Goal: Communication & Community: Answer question/provide support

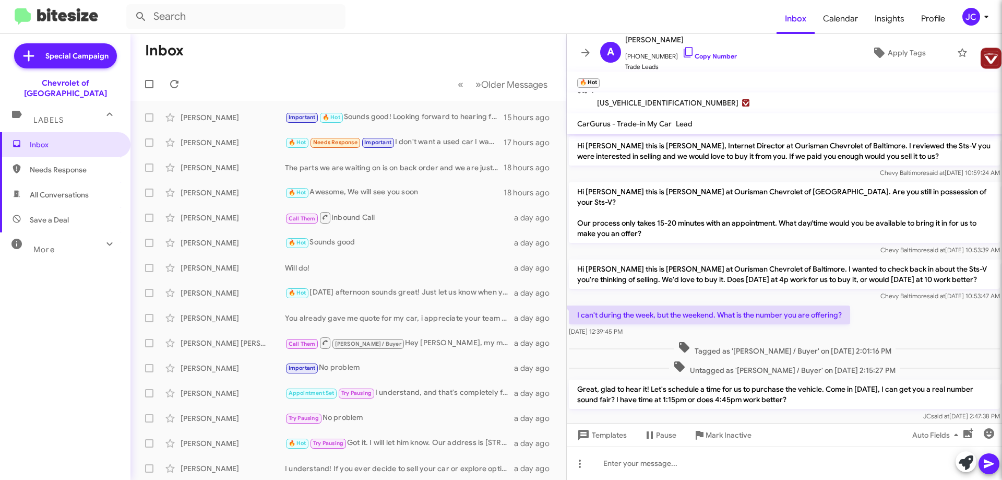
scroll to position [438, 0]
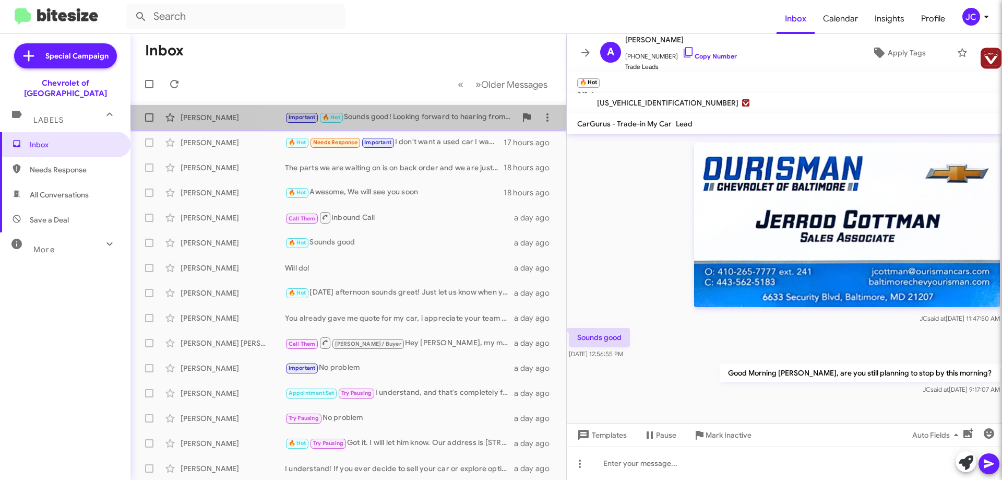
click at [435, 119] on div "Important 🔥 Hot Sounds good! Looking forward to hearing from you!" at bounding box center [400, 117] width 231 height 12
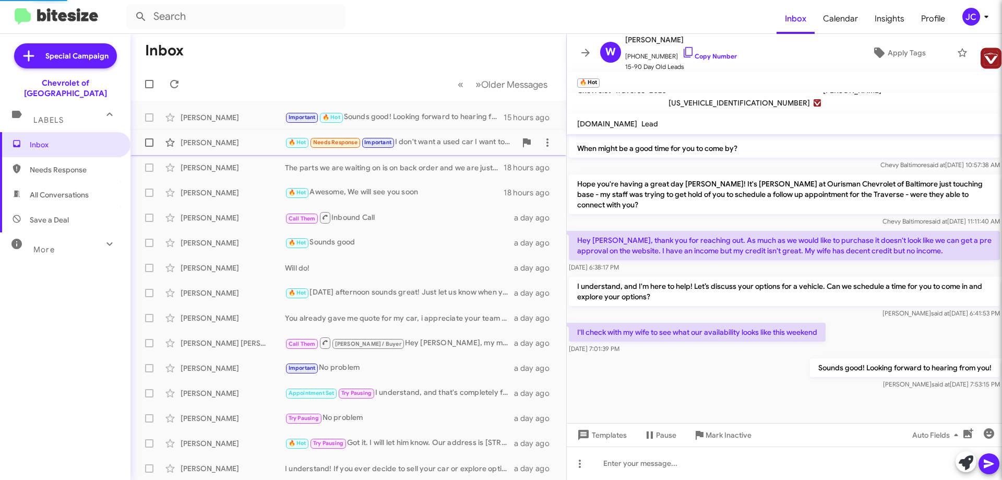
scroll to position [377, 0]
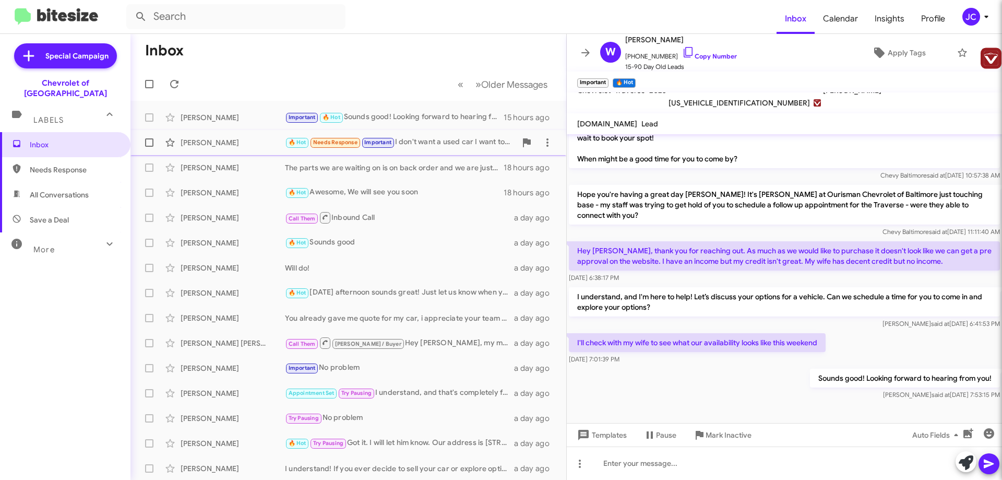
click at [446, 147] on div "🔥 Hot Needs Response Important I don't want a used car I want to lease a new car" at bounding box center [400, 142] width 231 height 12
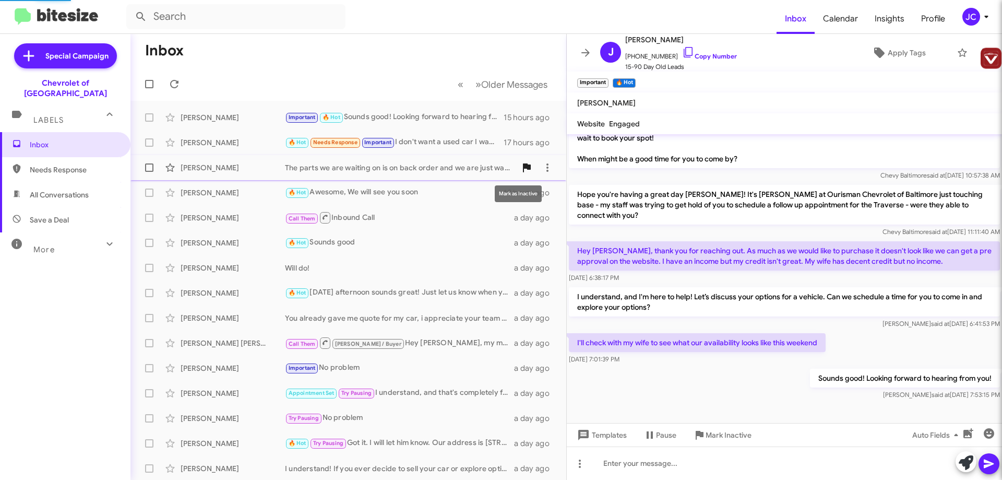
scroll to position [644, 0]
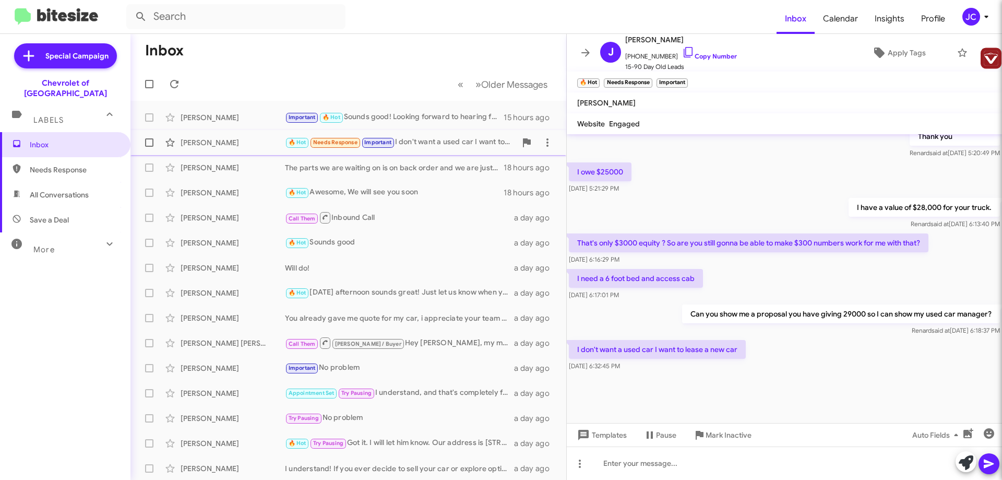
click at [427, 149] on div "[PERSON_NAME] 🔥 Hot Needs Response Important I don't want a used car I want to …" at bounding box center [348, 142] width 419 height 21
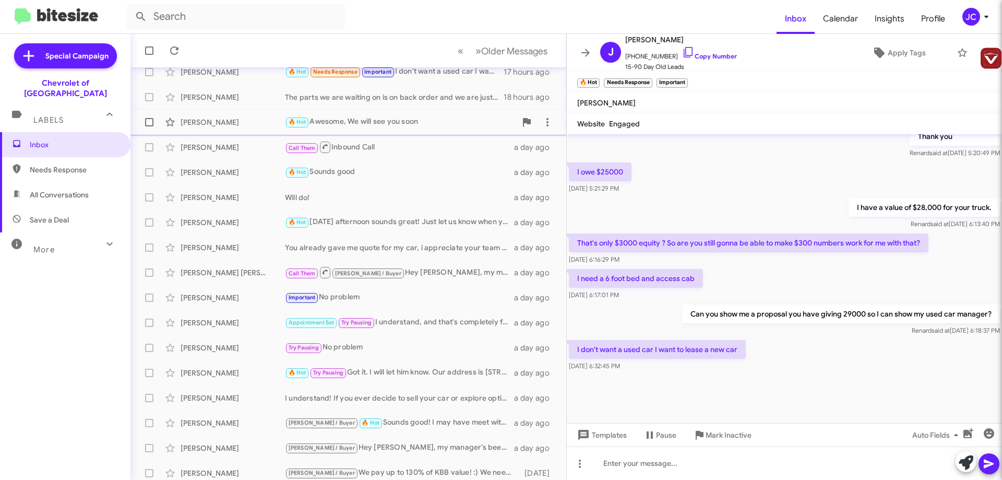
scroll to position [0, 0]
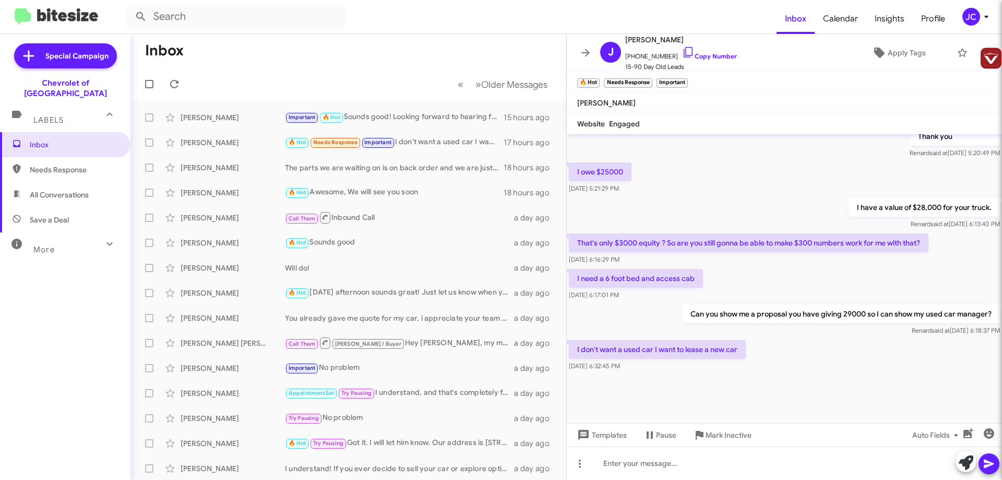
click at [85, 109] on div "Labels" at bounding box center [54, 115] width 93 height 19
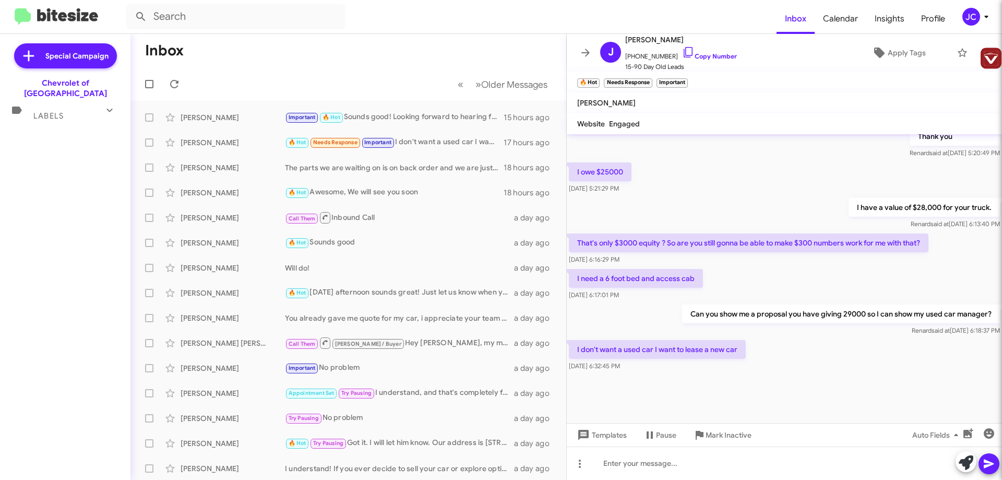
click at [85, 109] on div "Labels" at bounding box center [54, 111] width 93 height 19
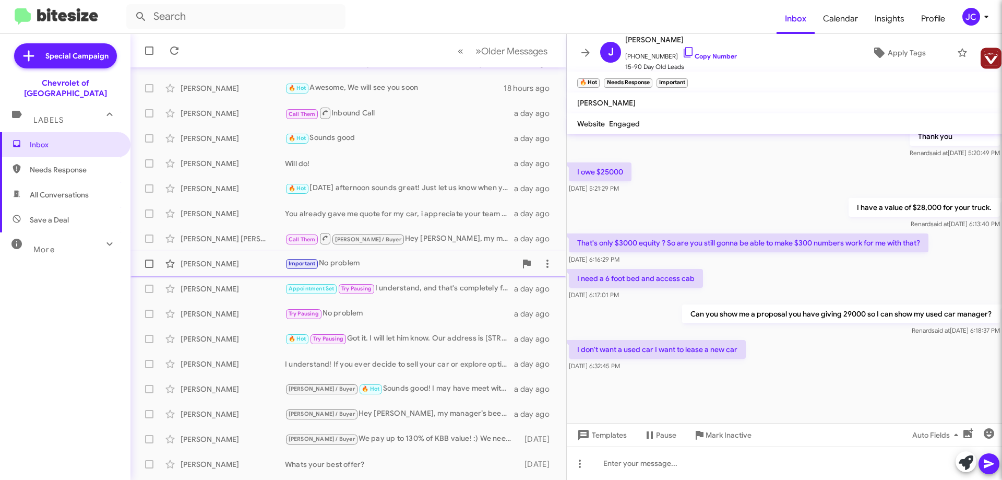
scroll to position [126, 0]
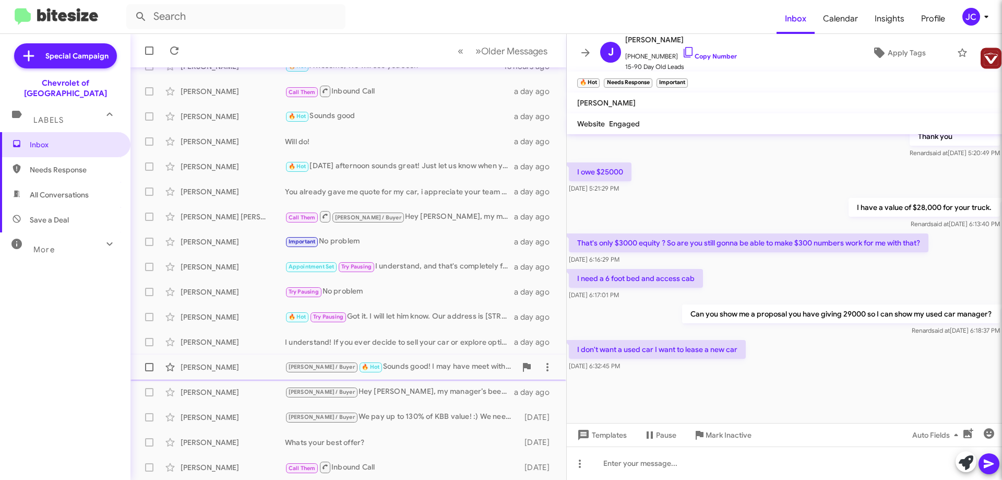
click at [404, 366] on div "[PERSON_NAME] / Buyer 🔥 Hot Sounds good! I may have meet with one of my floor p…" at bounding box center [400, 367] width 231 height 12
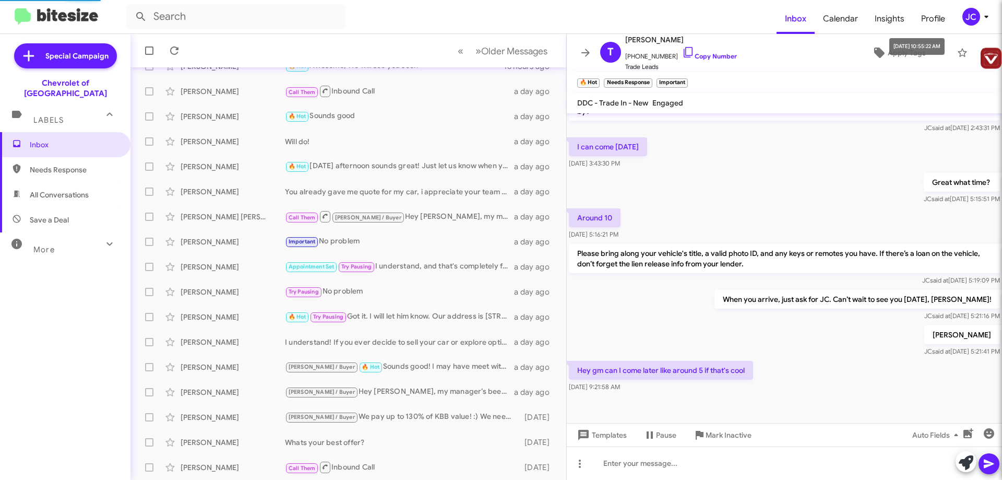
scroll to position [125, 0]
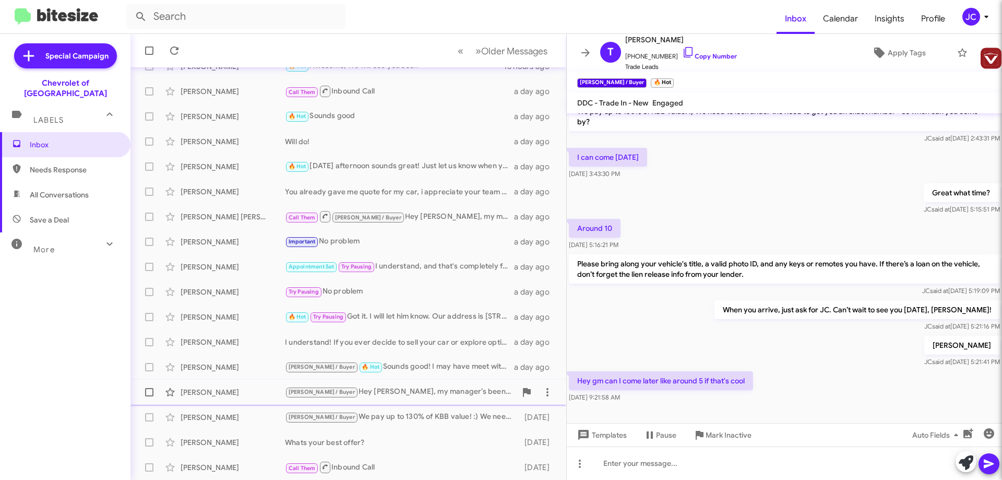
click at [412, 391] on div "[PERSON_NAME] / Buyer Hey [PERSON_NAME], my manager’s been paying up to 180% ov…" at bounding box center [400, 392] width 231 height 12
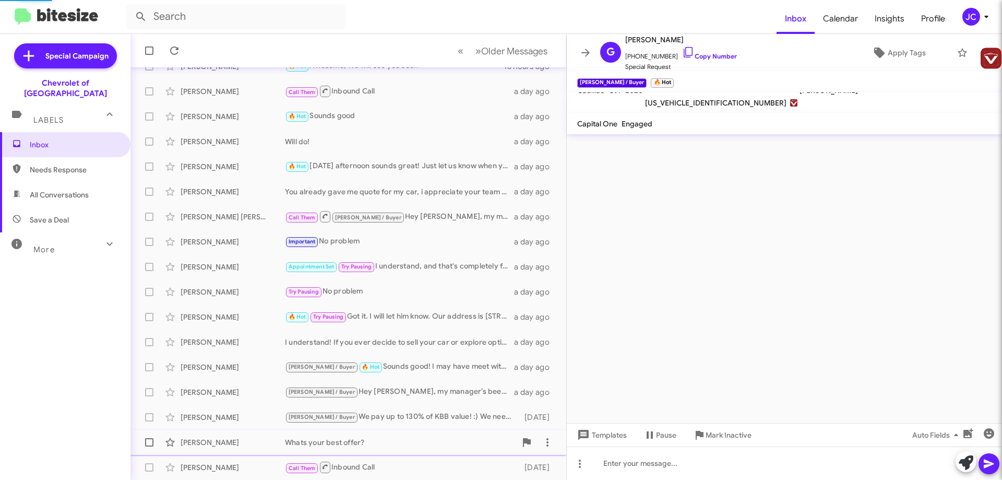
scroll to position [749, 0]
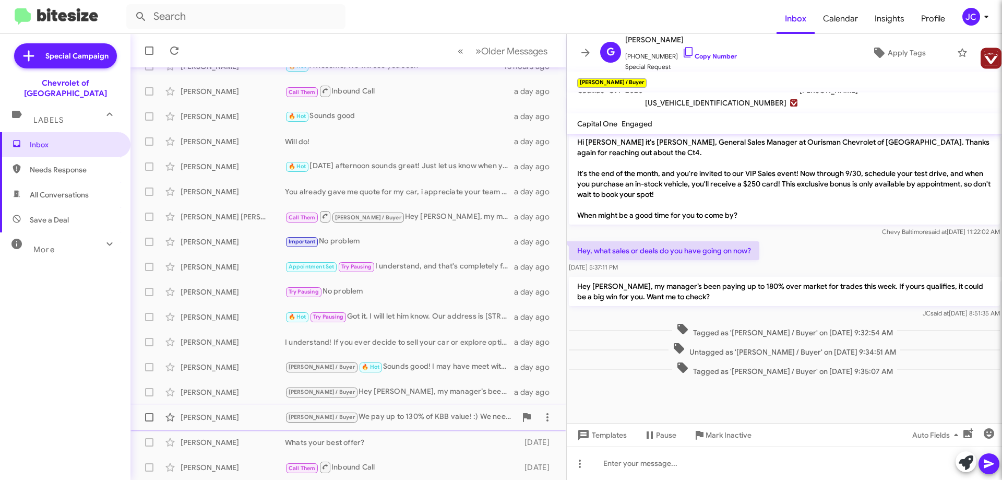
click at [374, 421] on div "[PERSON_NAME] / Buyer We pay up to 130% of KBB value! :) We need to look under …" at bounding box center [400, 417] width 231 height 12
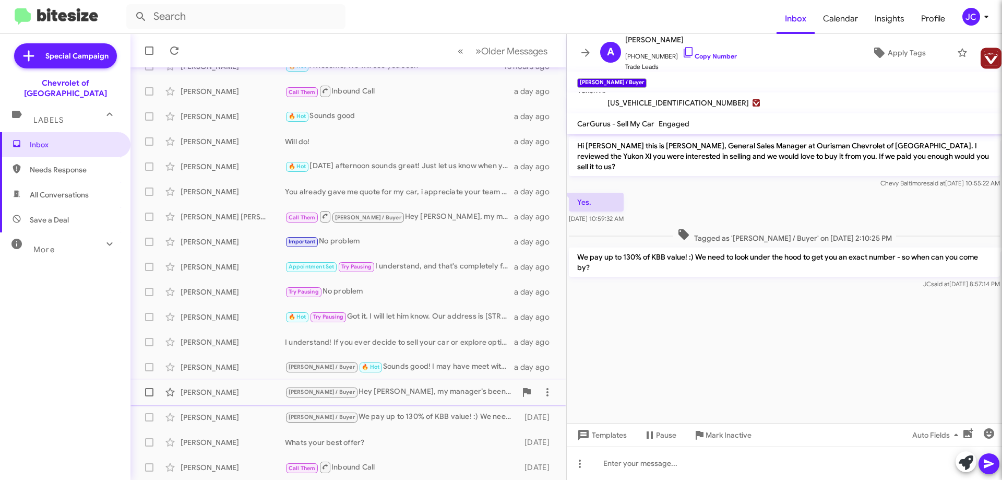
click at [386, 395] on div "[PERSON_NAME] / Buyer Hey [PERSON_NAME], my manager’s been paying up to 180% ov…" at bounding box center [400, 392] width 231 height 12
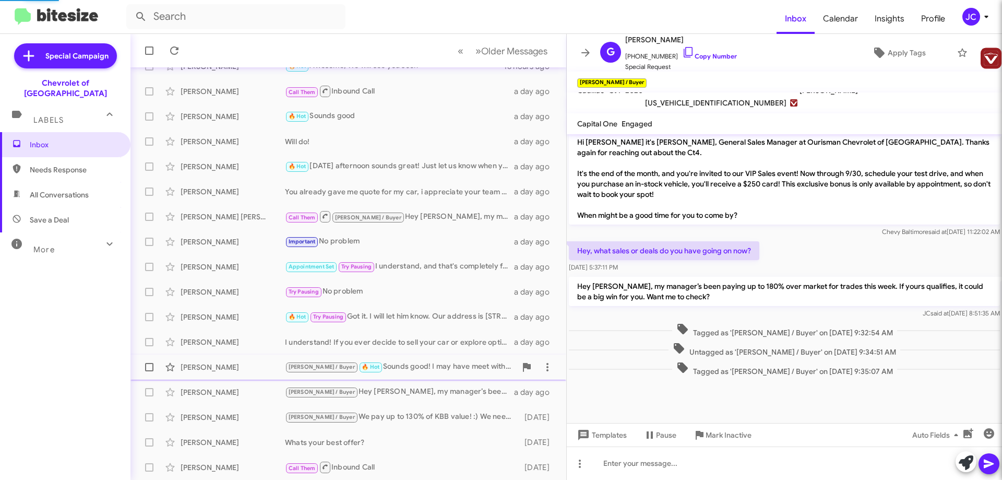
click at [392, 365] on div "[PERSON_NAME] / Buyer 🔥 Hot Sounds good! I may have meet with one of my floor p…" at bounding box center [400, 367] width 231 height 12
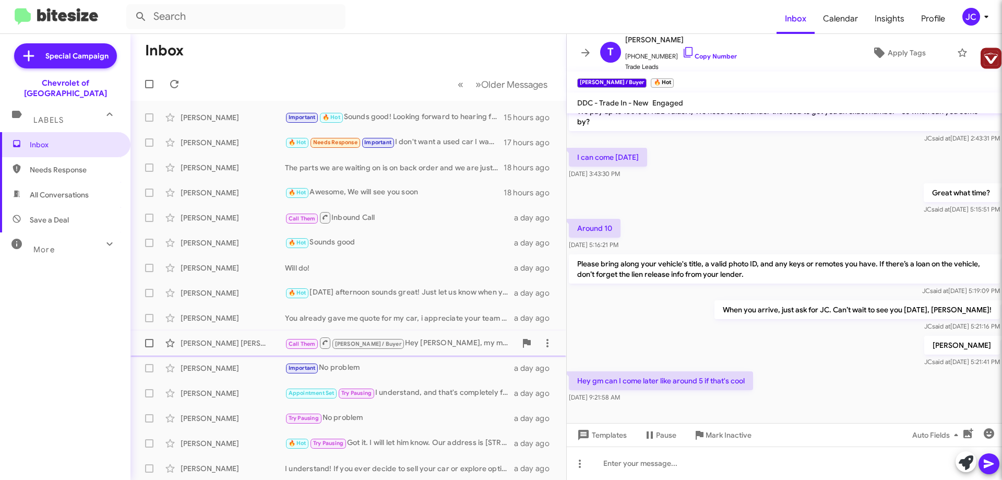
click at [415, 345] on div "Call Them [PERSON_NAME] / Buyer Hey [PERSON_NAME], my manager’s been paying up …" at bounding box center [400, 342] width 231 height 13
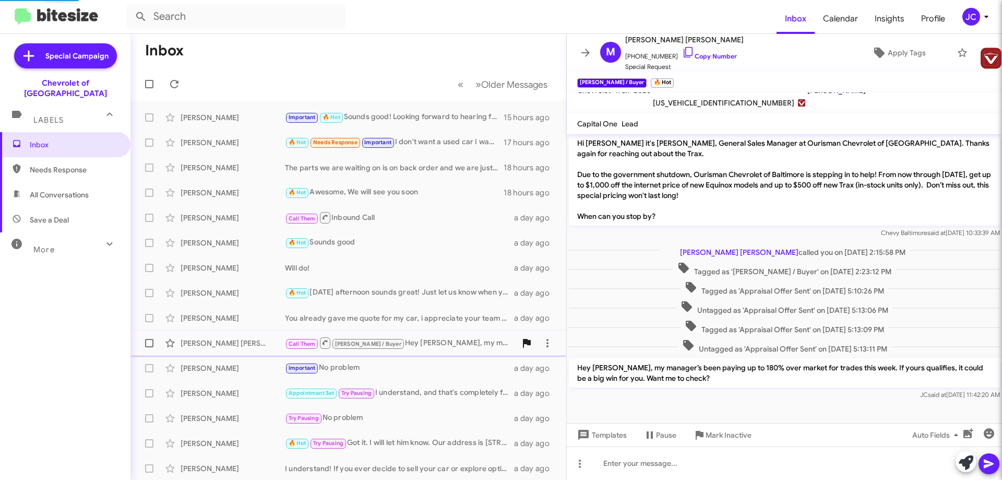
scroll to position [3, 0]
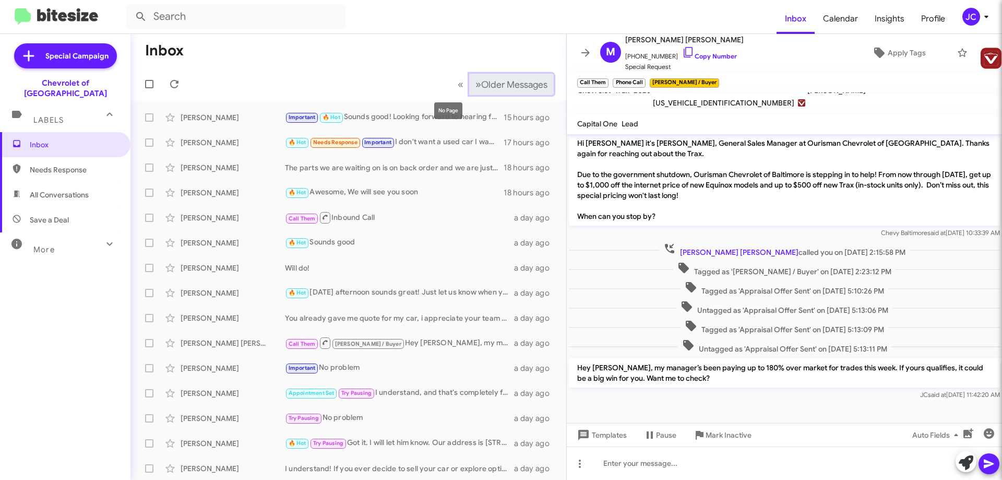
click at [469, 85] on button "» Next Older Messages" at bounding box center [511, 84] width 85 height 21
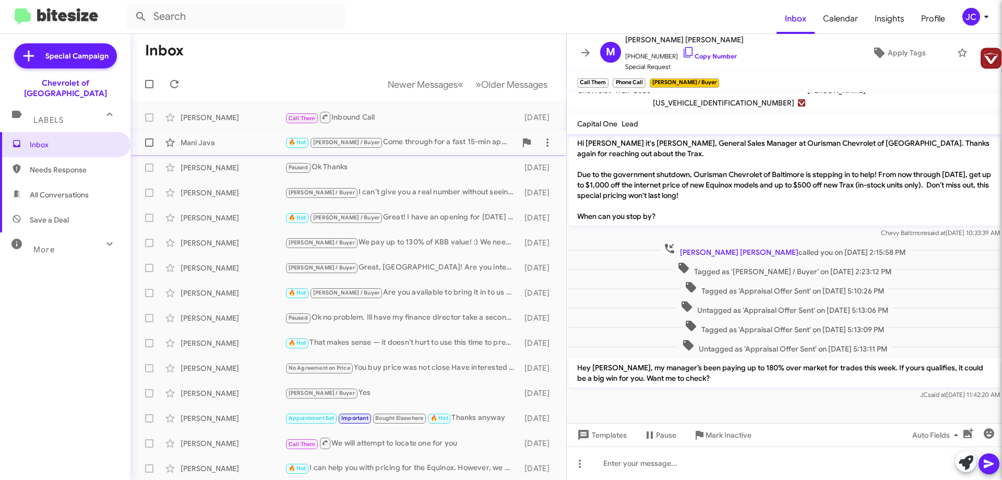
click at [389, 140] on div "🔥 Hot [PERSON_NAME] / Buyer Come through for a fast 15-min appraisal. You’ll ge…" at bounding box center [400, 142] width 231 height 12
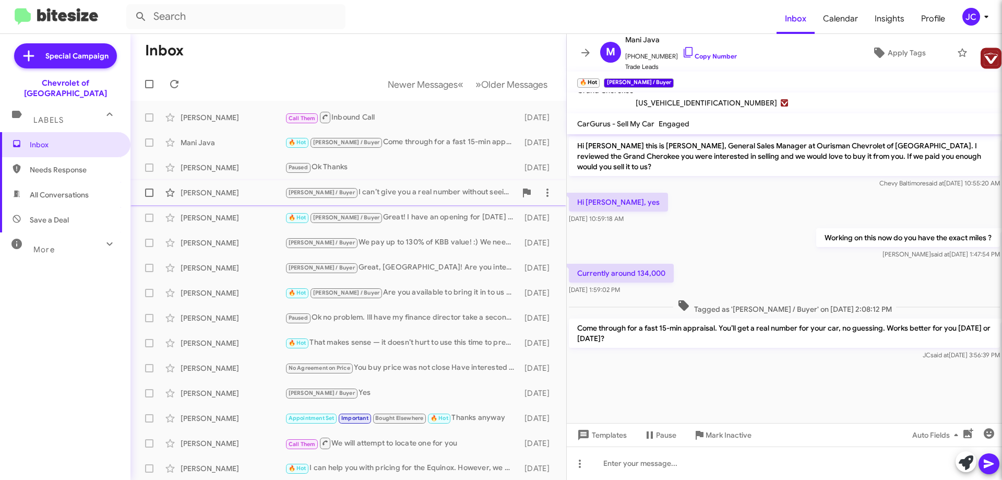
click at [400, 197] on div "[PERSON_NAME] / Buyer I can’t give you a real number without seeing the car, Bu…" at bounding box center [400, 192] width 231 height 12
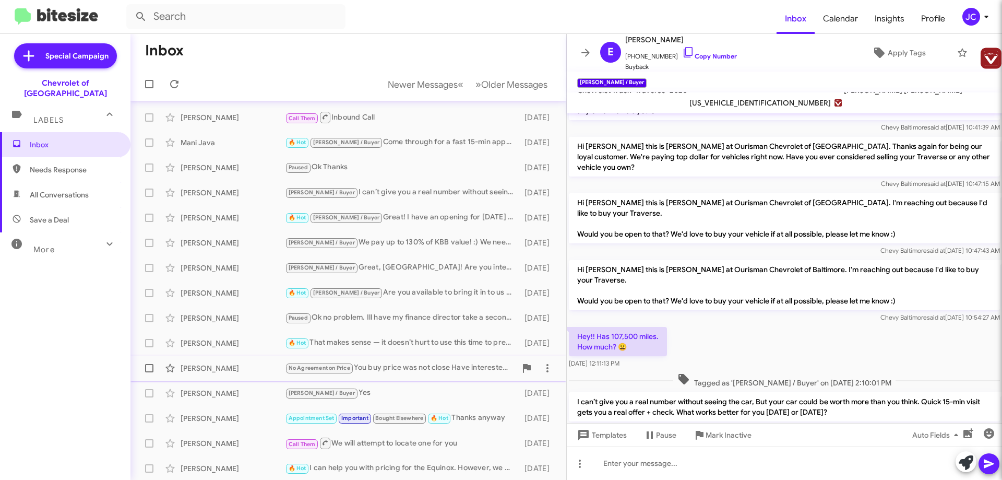
scroll to position [38, 0]
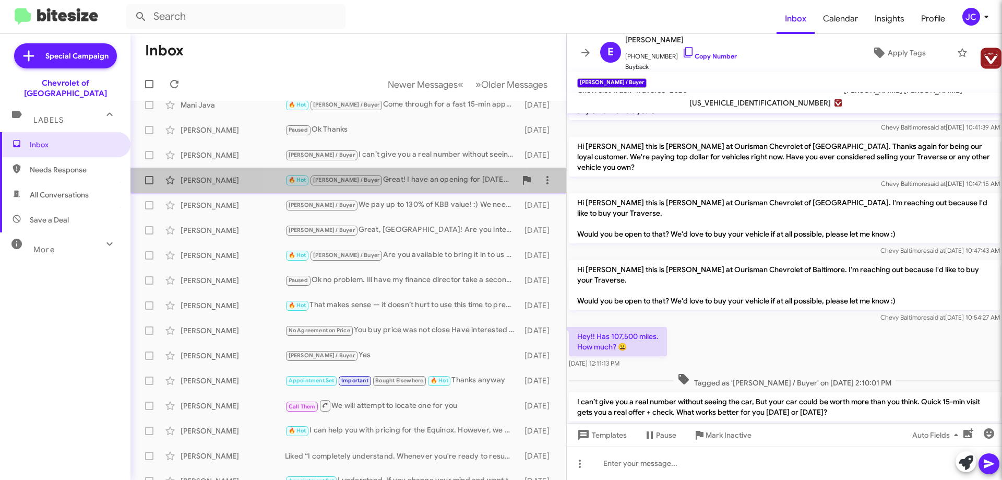
click at [390, 186] on div "🔥 Hot [PERSON_NAME] / Buyer Great! I have an opening for [DATE] at 4 or is 6 pm…" at bounding box center [400, 180] width 231 height 12
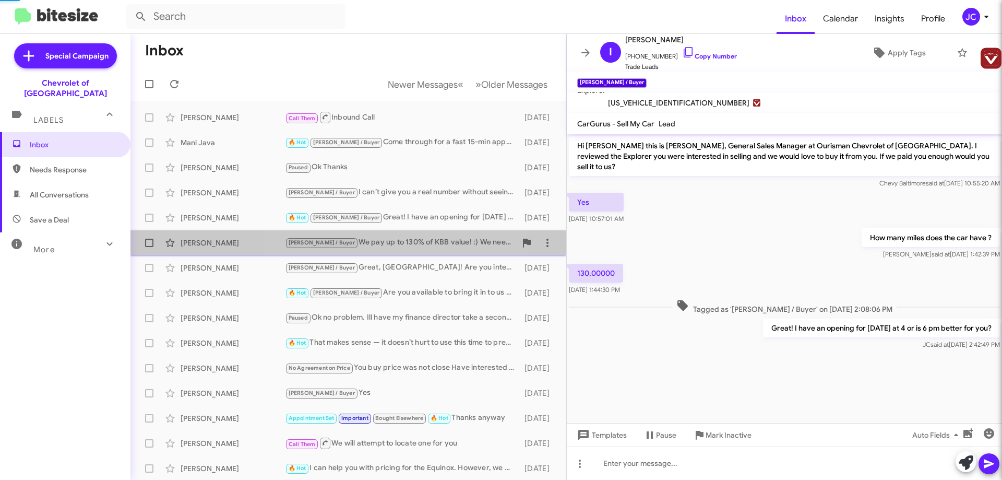
click at [390, 245] on div "[PERSON_NAME] / Buyer We pay up to 130% of KBB value! :) We need to look under …" at bounding box center [400, 242] width 231 height 12
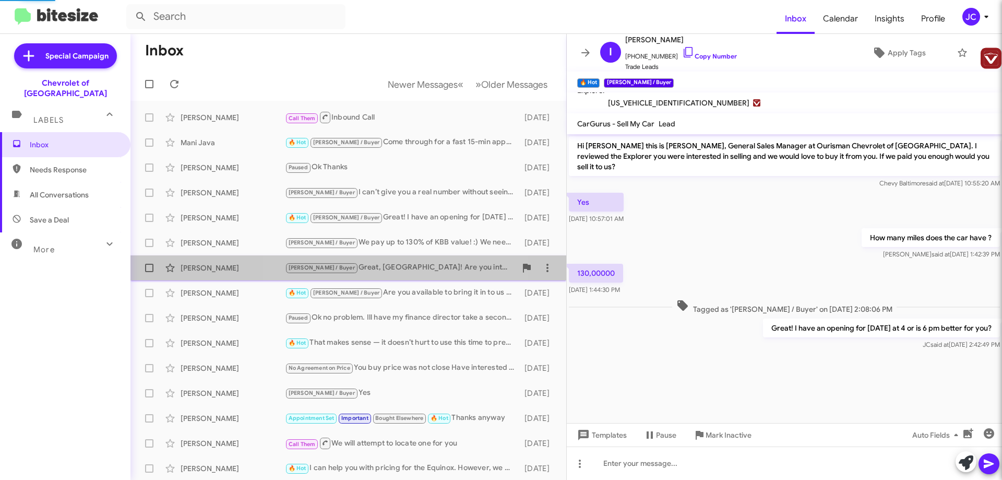
click at [388, 266] on div "[PERSON_NAME] / Buyer Great, [GEOGRAPHIC_DATA]! Are you interested in bringing …" at bounding box center [400, 267] width 231 height 12
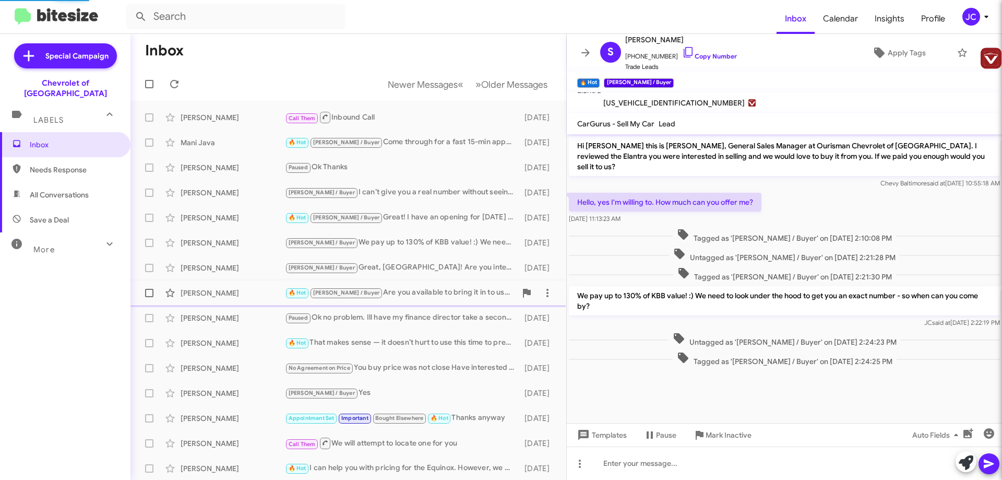
click at [396, 301] on div "[PERSON_NAME] 🔥 Hot [PERSON_NAME] / Buyer Are you available to bring it in to u…" at bounding box center [348, 292] width 419 height 21
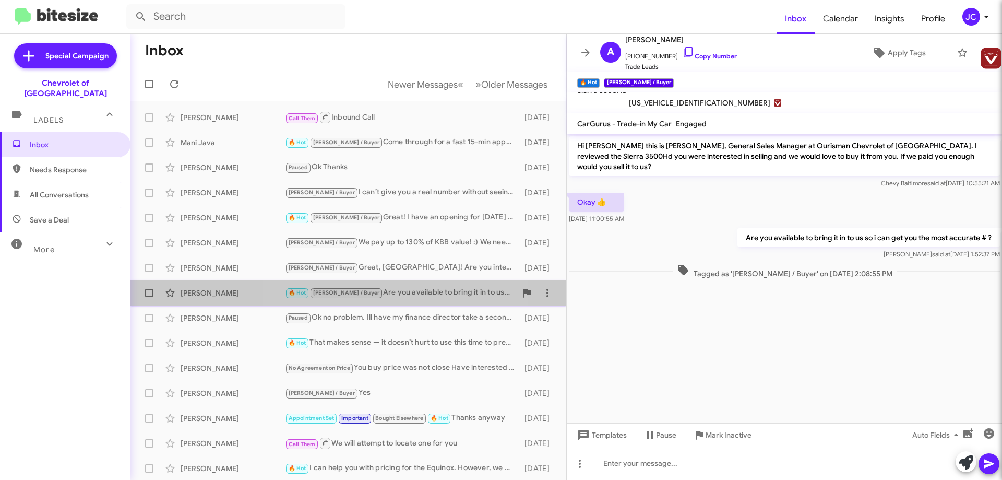
click at [382, 294] on div "🔥 Hot [PERSON_NAME] / Buyer Are you available to bring it in to us so i can get…" at bounding box center [400, 292] width 231 height 12
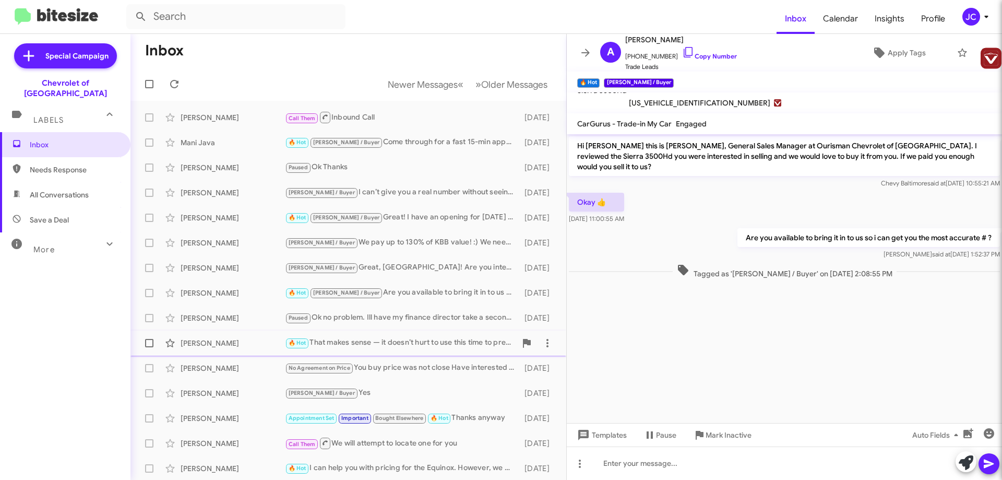
click at [396, 338] on div "🔥 Hot That makes sense — it doesn’t hurt to use this time to prepare and plan, …" at bounding box center [400, 343] width 231 height 12
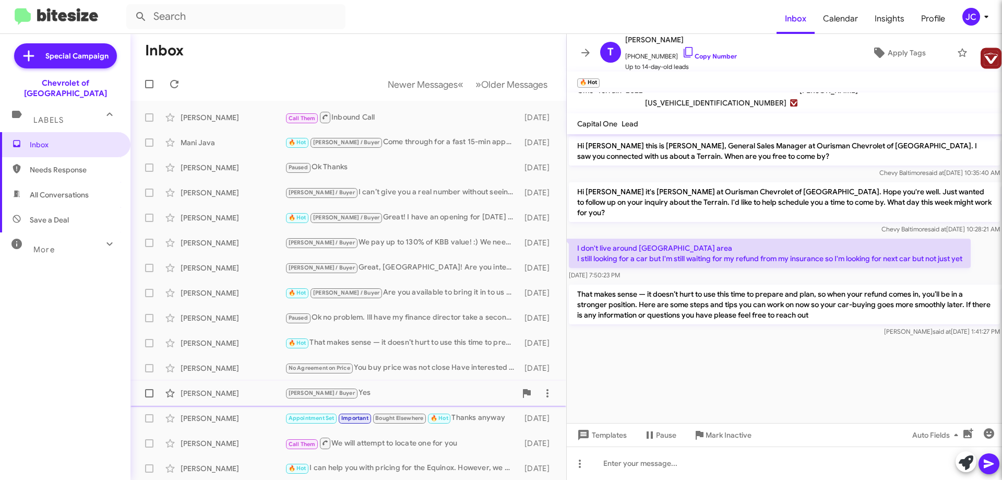
click at [391, 388] on div "[PERSON_NAME] / Buyer Yes" at bounding box center [400, 393] width 231 height 12
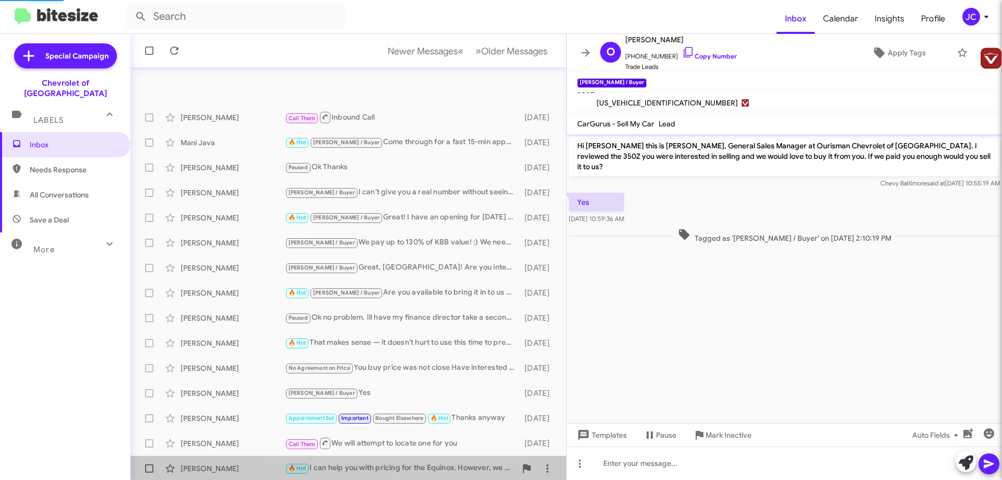
click at [399, 462] on div "🔥 Hot I can help you with pricing for the Equinox. However, we do not ship cars…" at bounding box center [400, 468] width 231 height 12
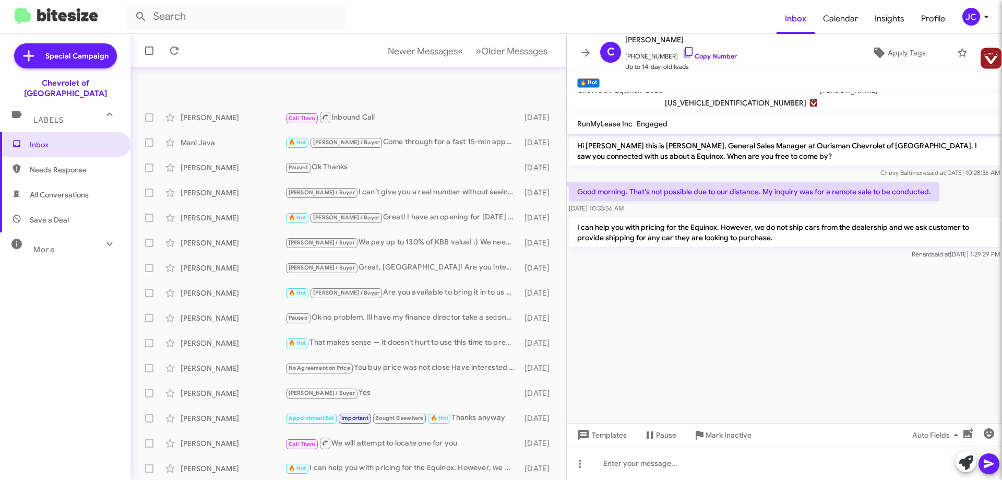
scroll to position [126, 0]
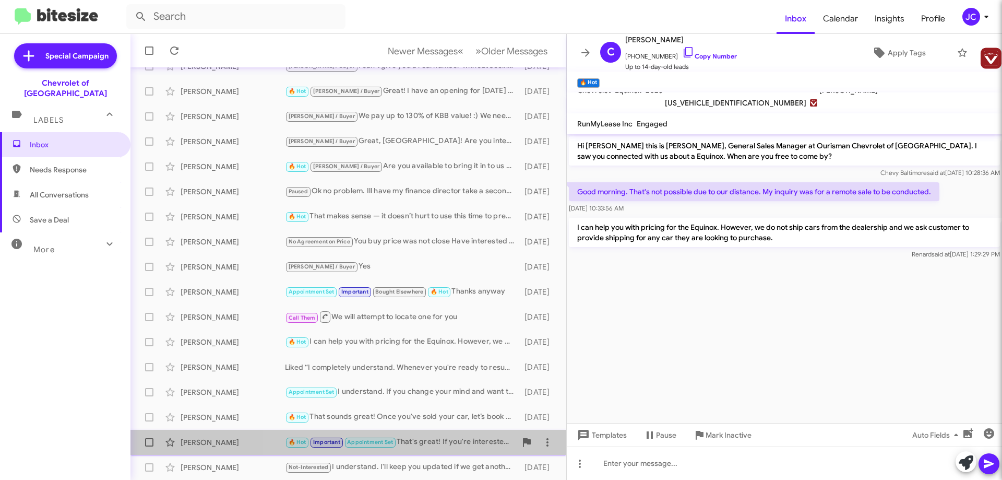
click at [421, 445] on div "🔥 Hot Important Appointment Set That's great! If you're interested in discussin…" at bounding box center [400, 442] width 231 height 12
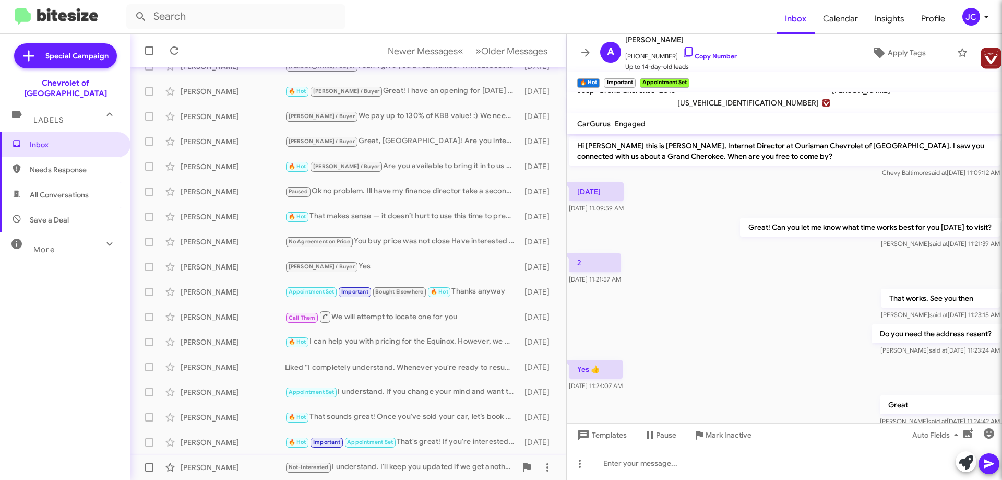
click at [403, 461] on div "Not-Interested I understand. I'll keep you updated if we get another GX in" at bounding box center [400, 467] width 231 height 12
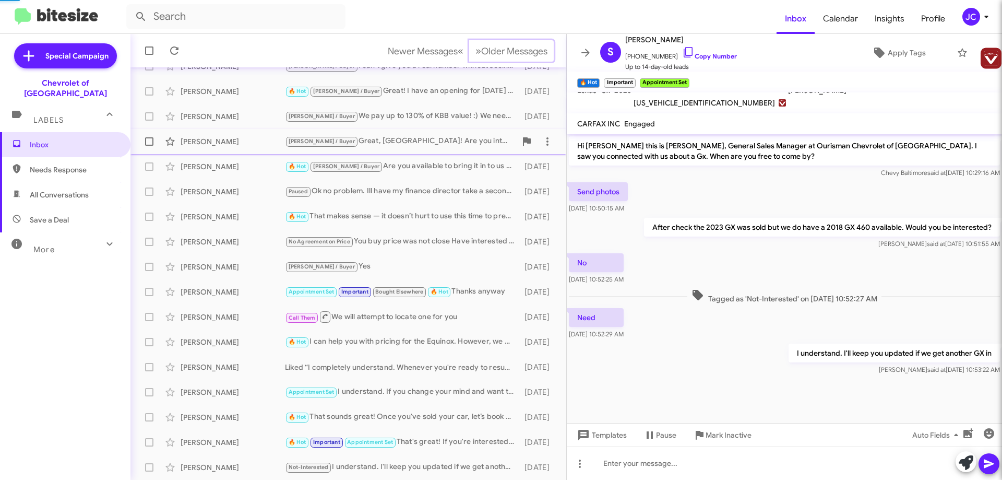
drag, startPoint x: 507, startPoint y: 53, endPoint x: 421, endPoint y: 135, distance: 118.8
click at [507, 53] on span "Older Messages" at bounding box center [514, 50] width 66 height 11
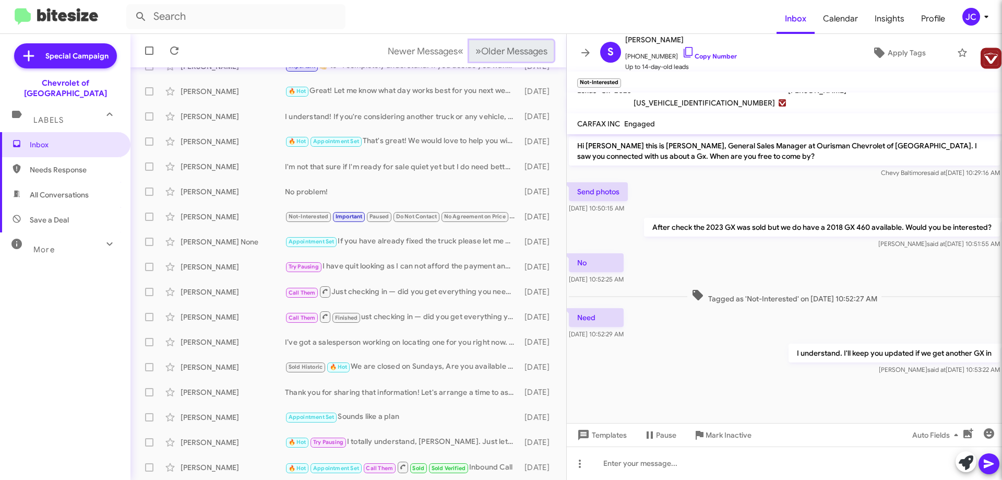
click at [487, 53] on span "Older Messages" at bounding box center [514, 50] width 66 height 11
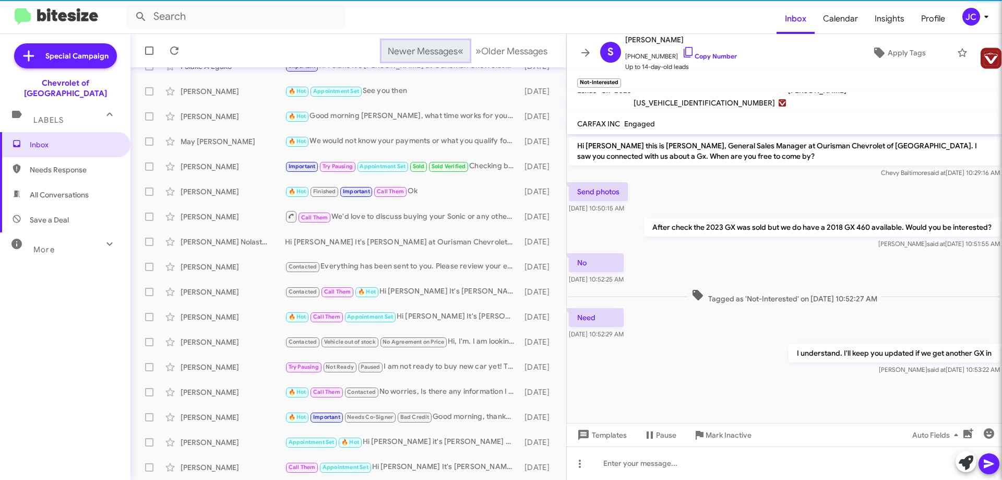
click at [413, 50] on span "Newer Messages" at bounding box center [423, 50] width 70 height 11
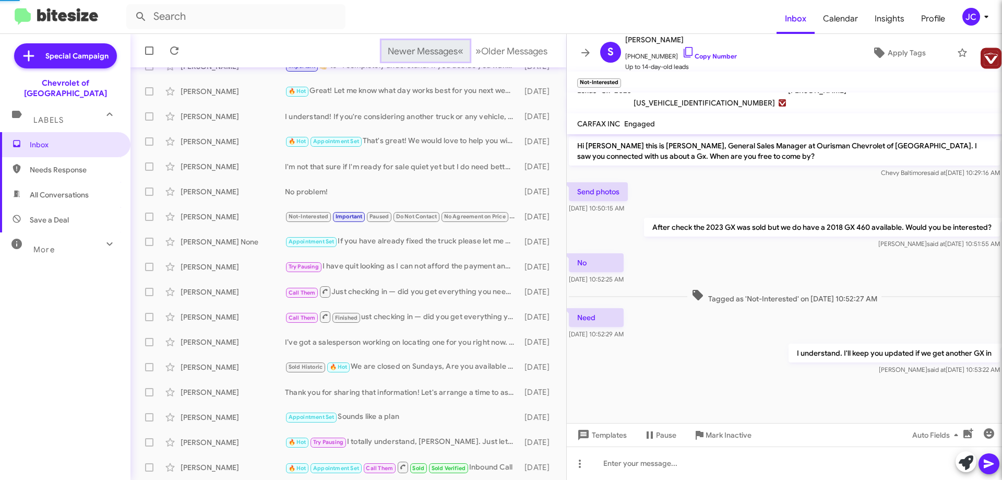
click at [388, 52] on span "Newer Messages" at bounding box center [423, 50] width 70 height 11
